Goal: Information Seeking & Learning: Learn about a topic

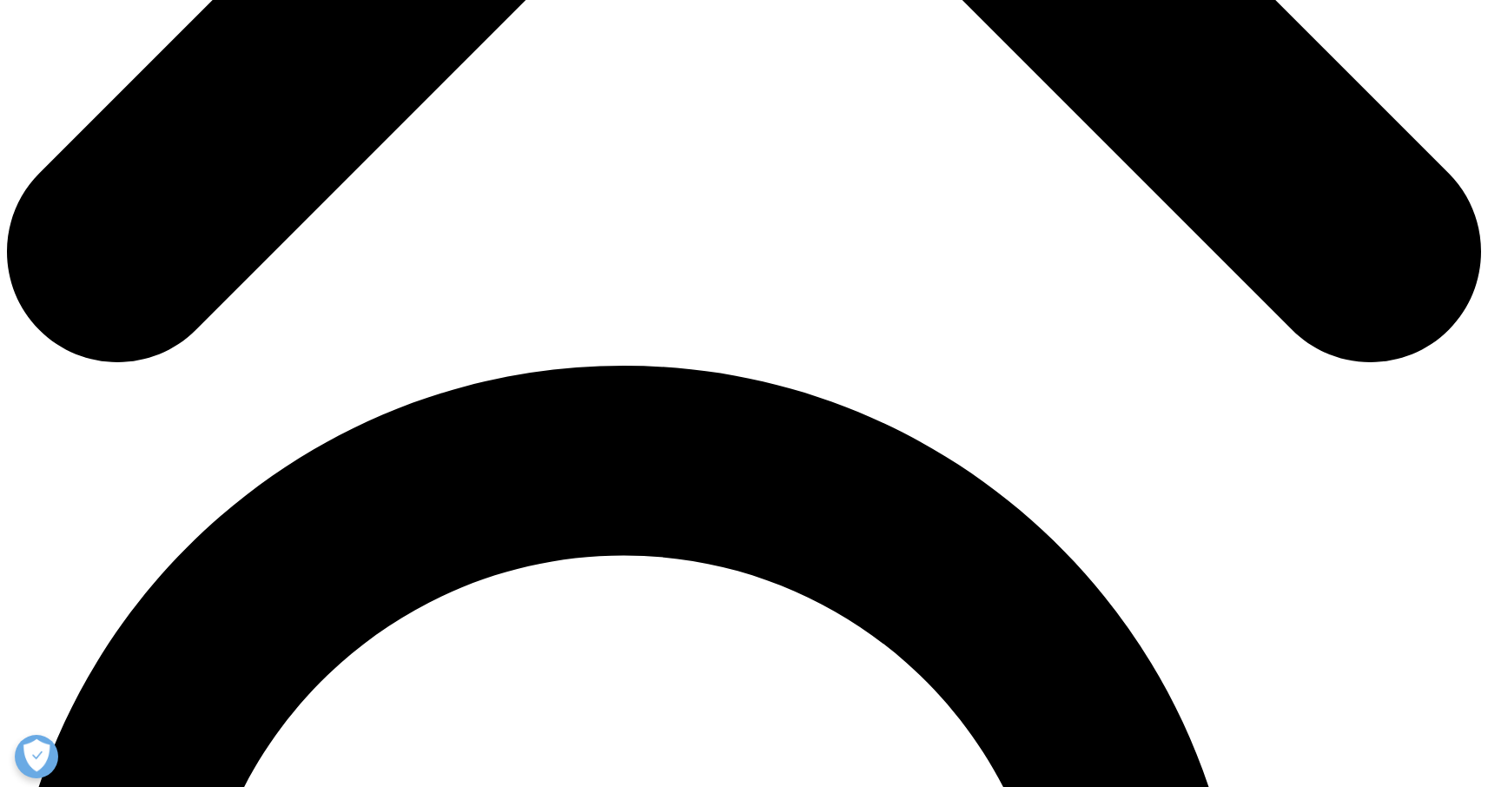
scroll to position [884, 0]
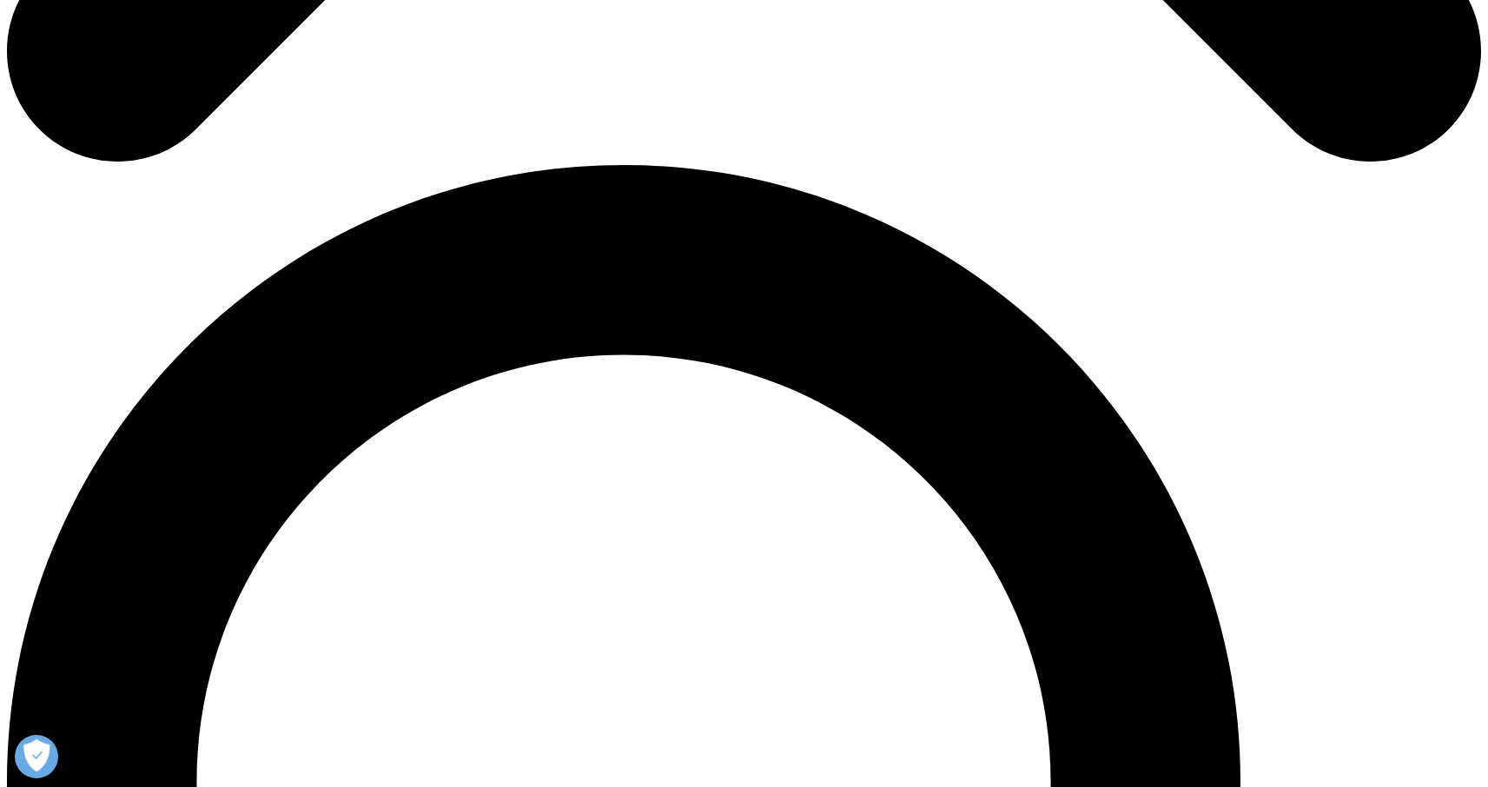
scroll to position [1349, 0]
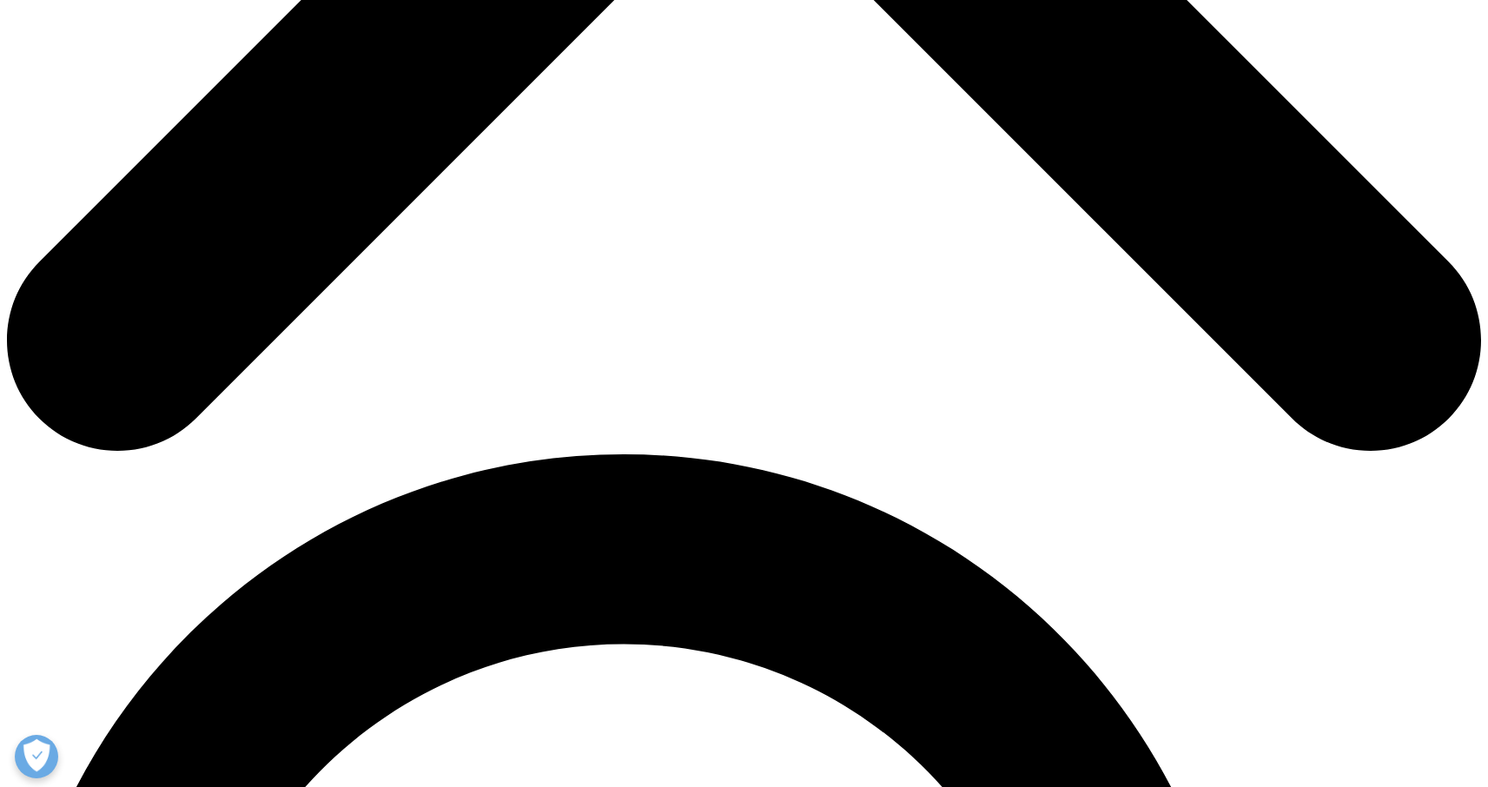
scroll to position [884, 0]
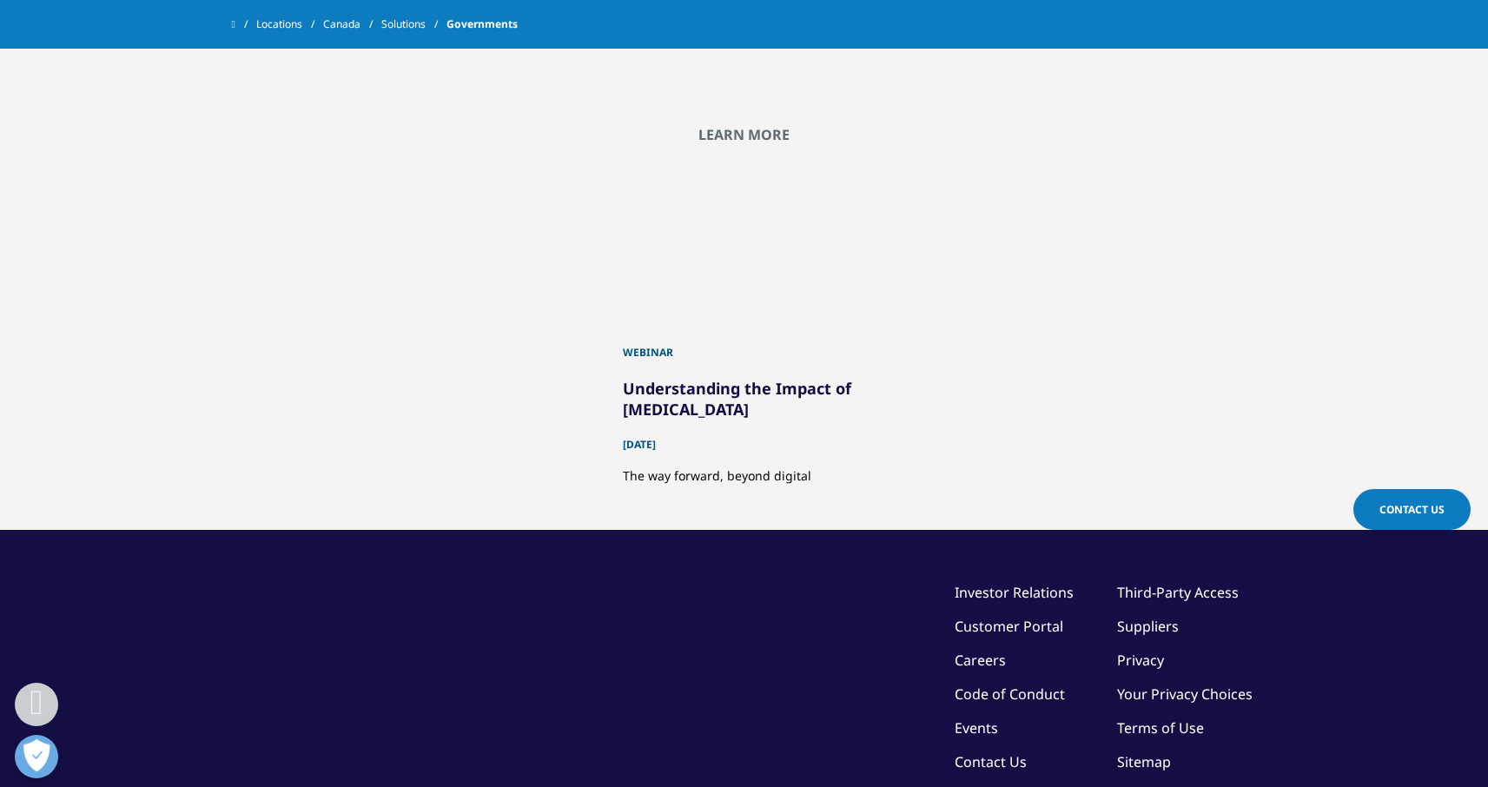
scroll to position [1409, 0]
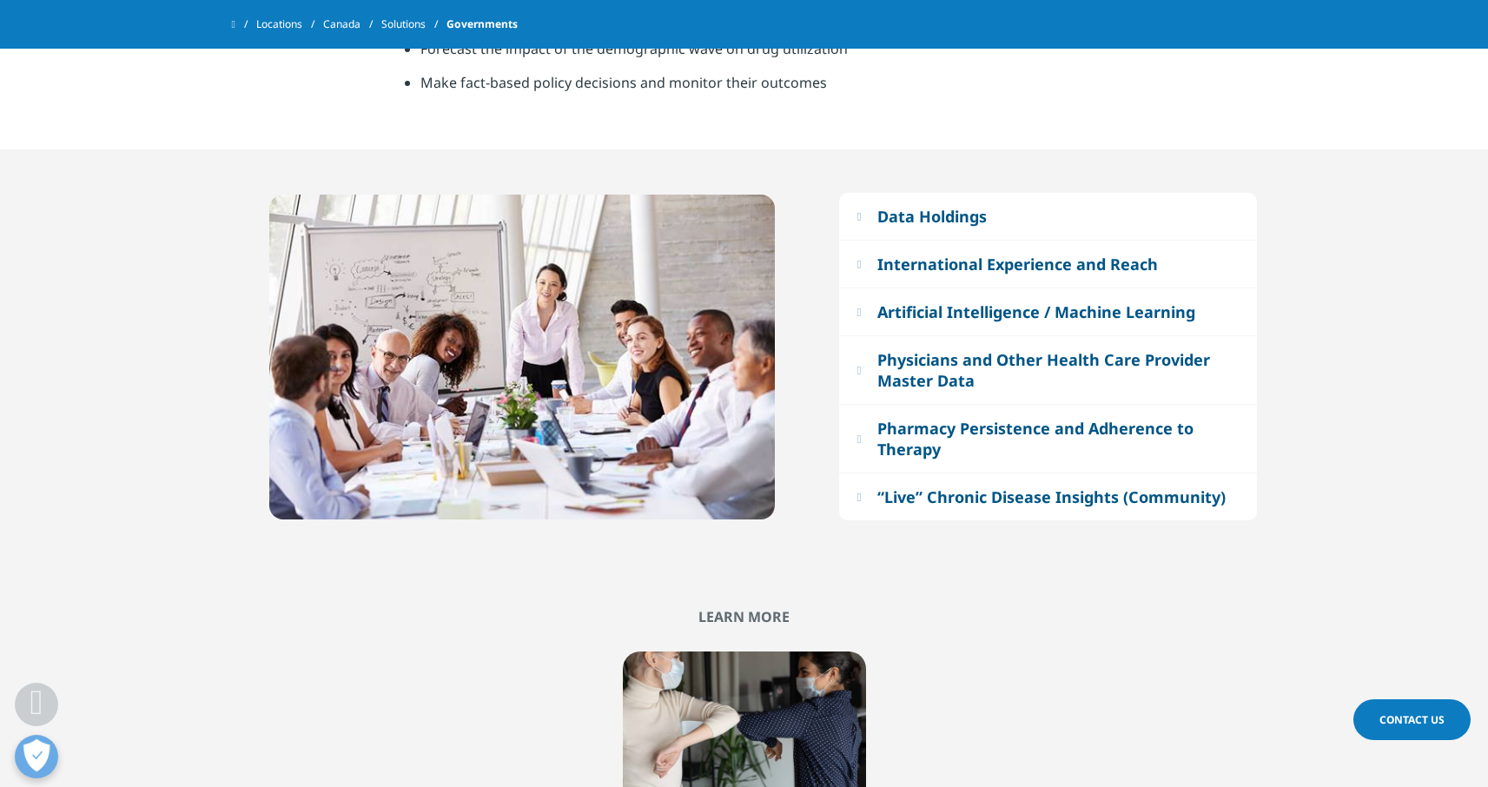
click at [883, 211] on button "Data Holdings" at bounding box center [1048, 216] width 418 height 47
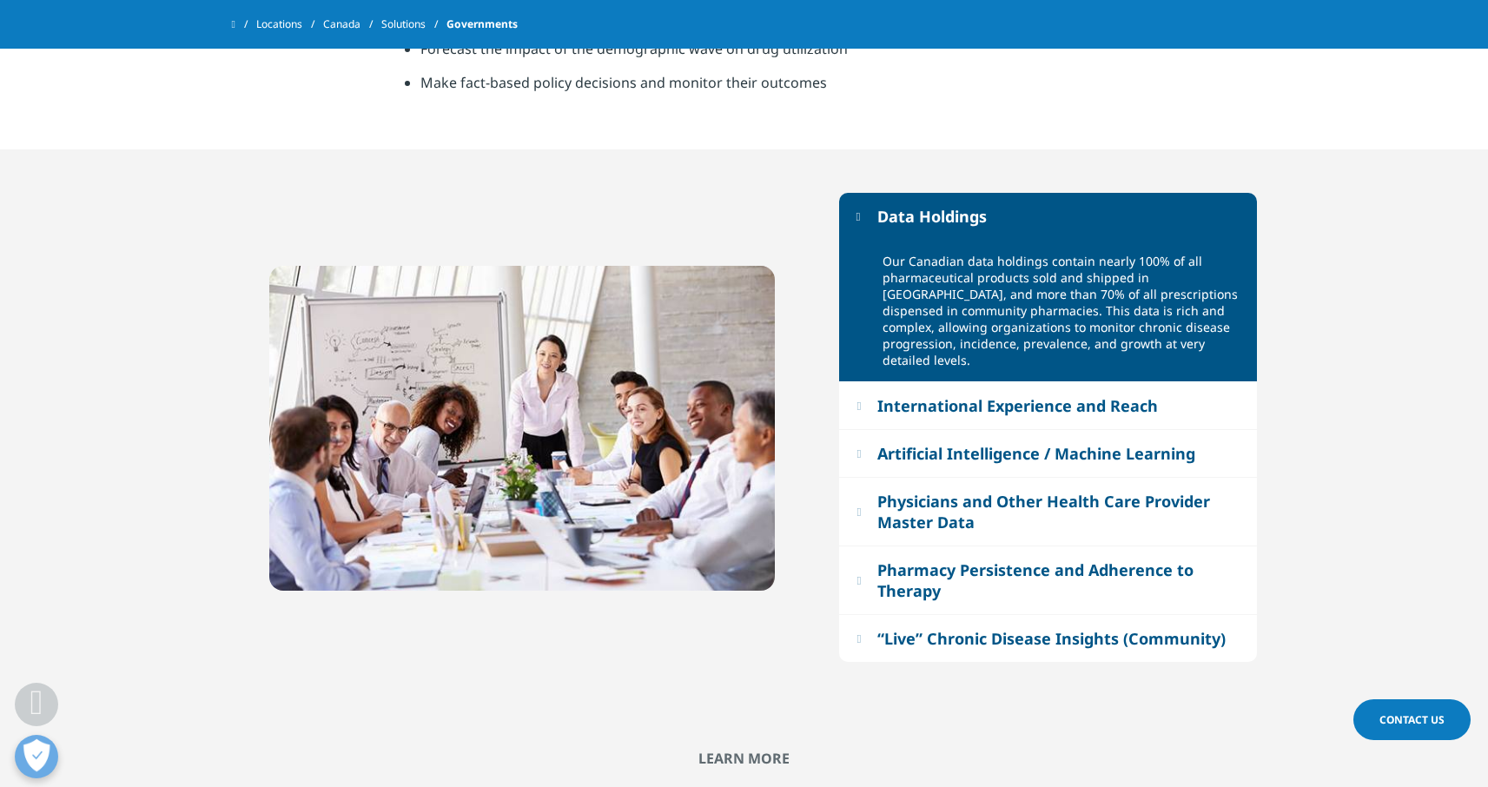
click at [879, 209] on button "Data Holdings" at bounding box center [1048, 216] width 418 height 47
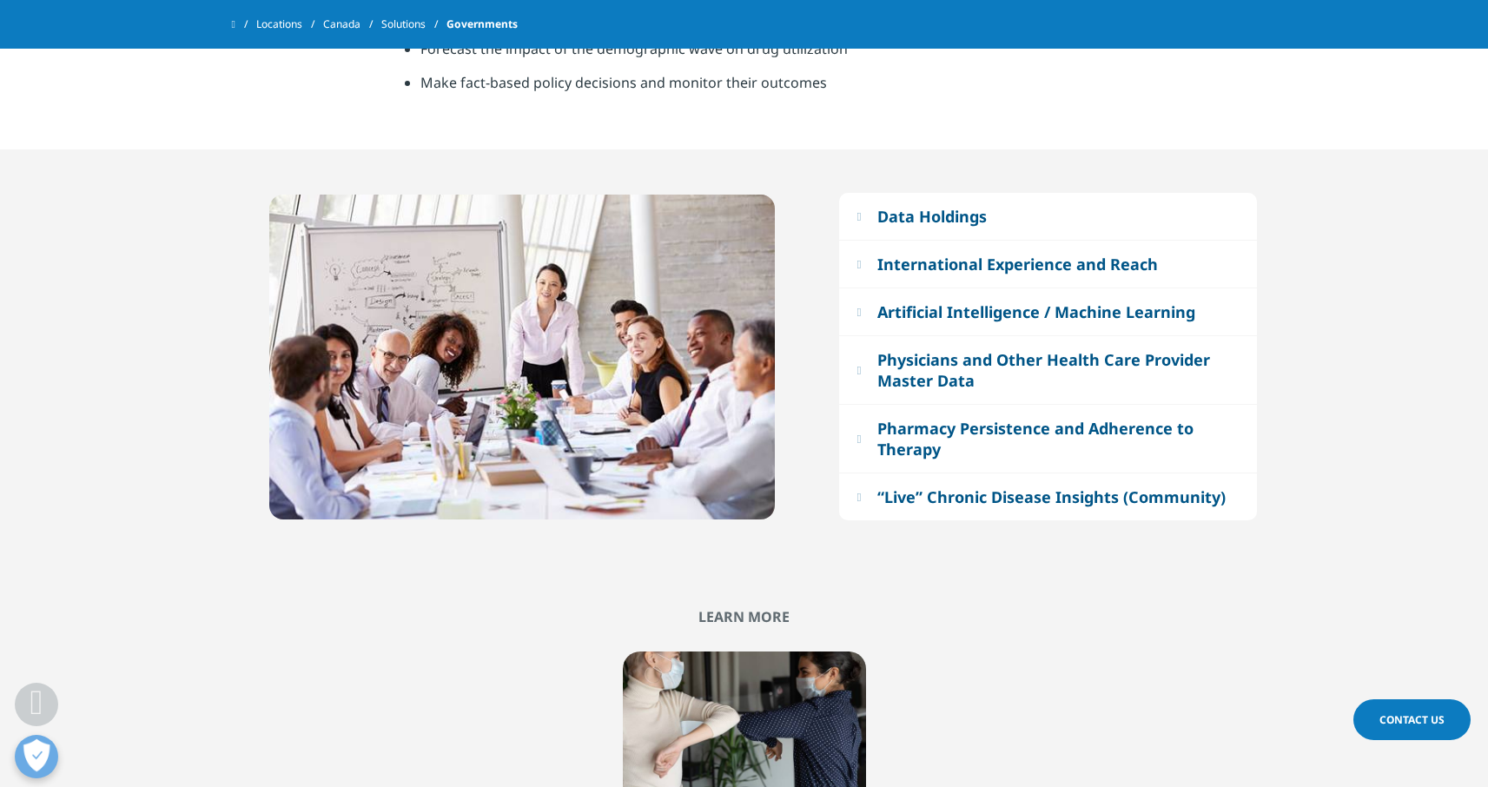
click at [991, 315] on div "Artificial Intelligence / Machine Learning" at bounding box center [1037, 311] width 318 height 21
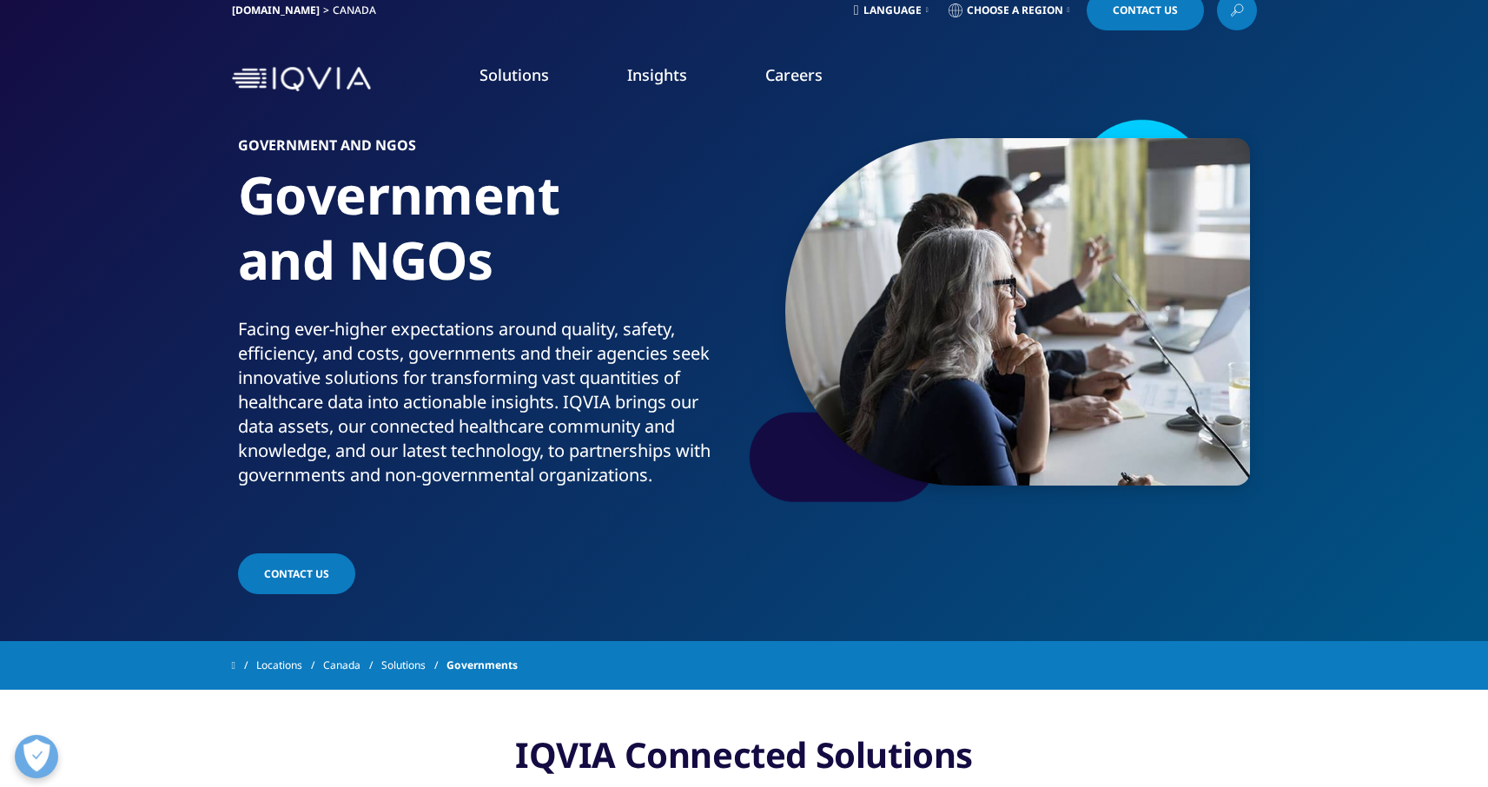
scroll to position [0, 0]
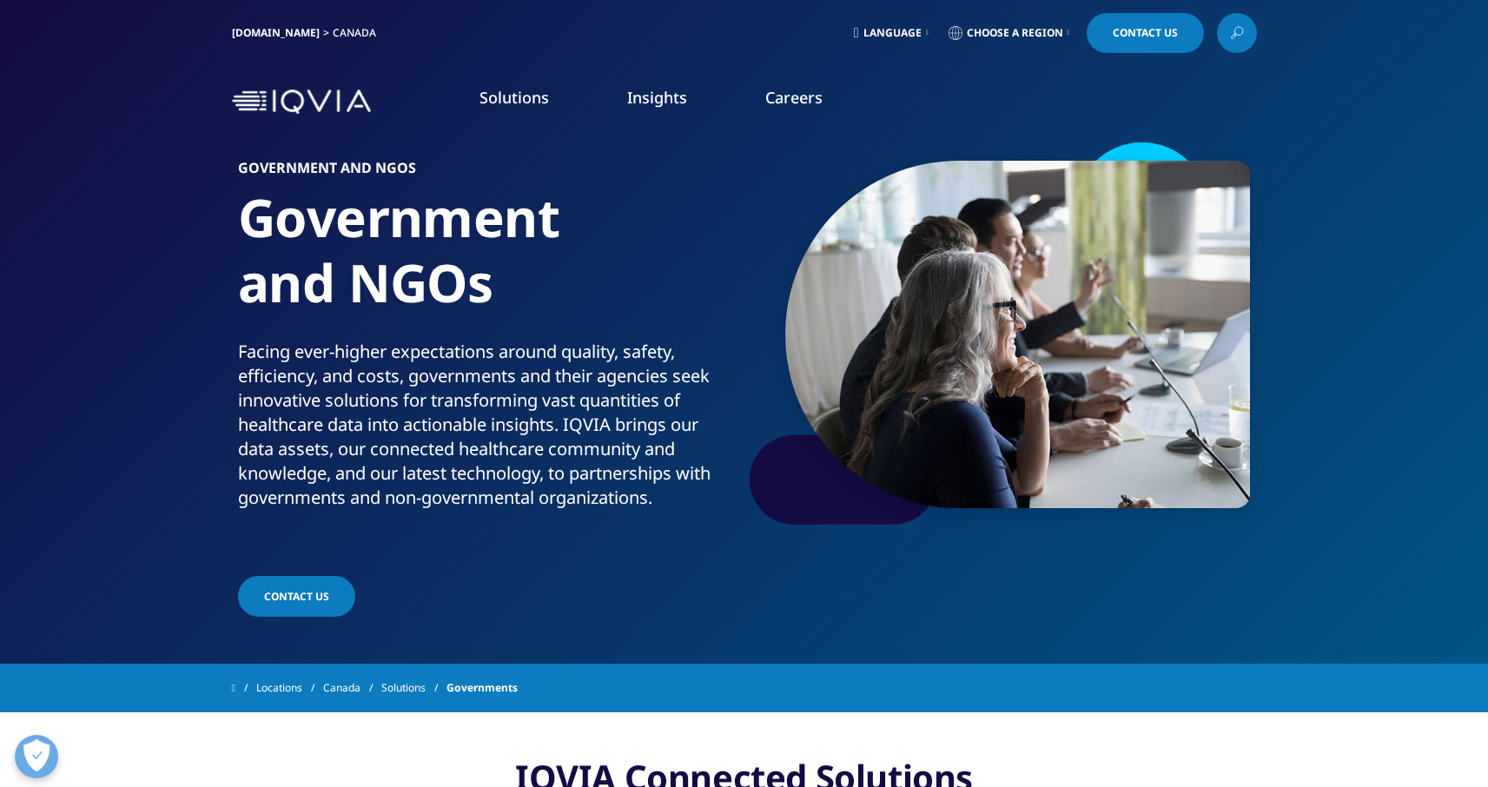
click at [857, 193] on h5 "UNLEASH YOUR POTENTIAL" at bounding box center [893, 201] width 165 height 56
click at [854, 347] on link "APPLY NOW" at bounding box center [898, 343] width 174 height 15
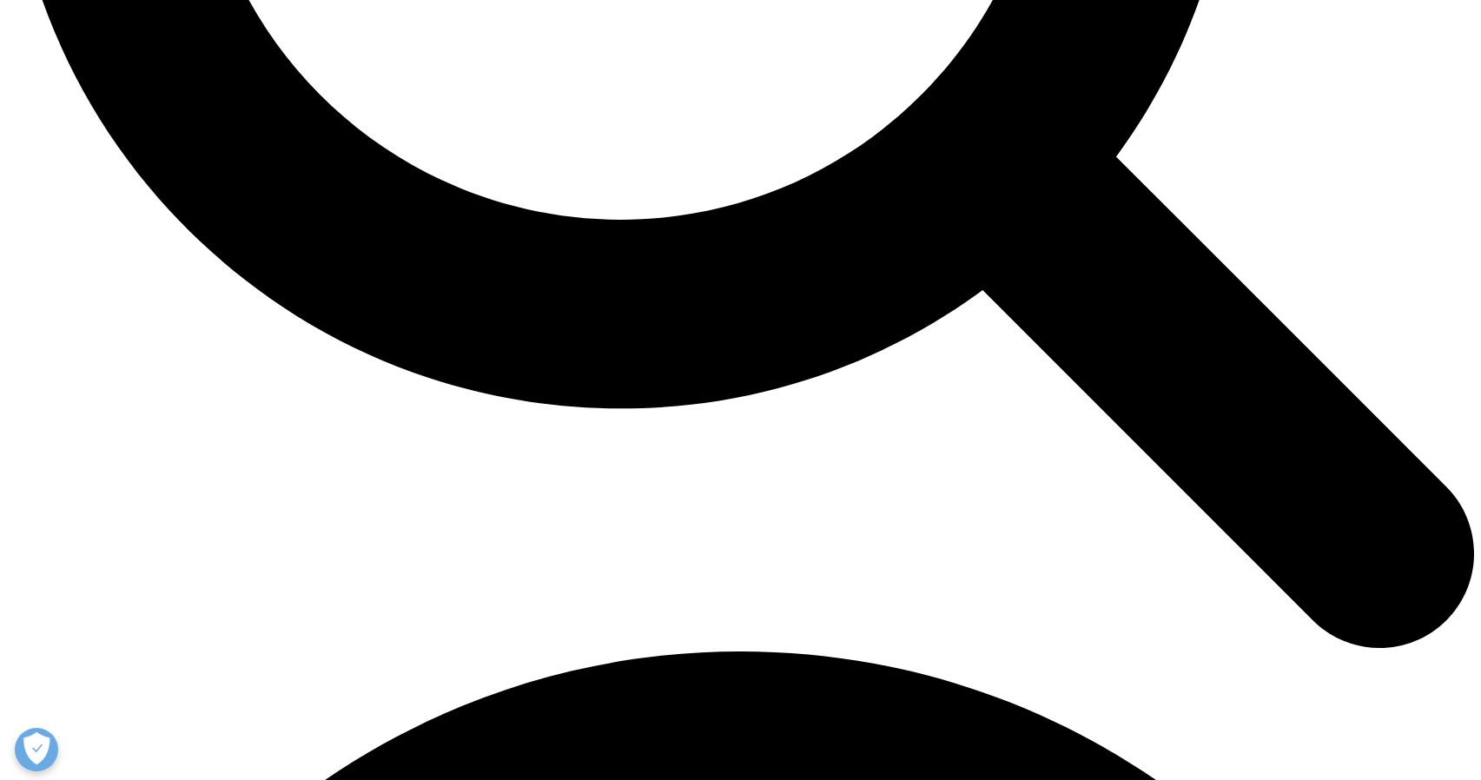
scroll to position [2368, 0]
